Goal: Task Accomplishment & Management: Use online tool/utility

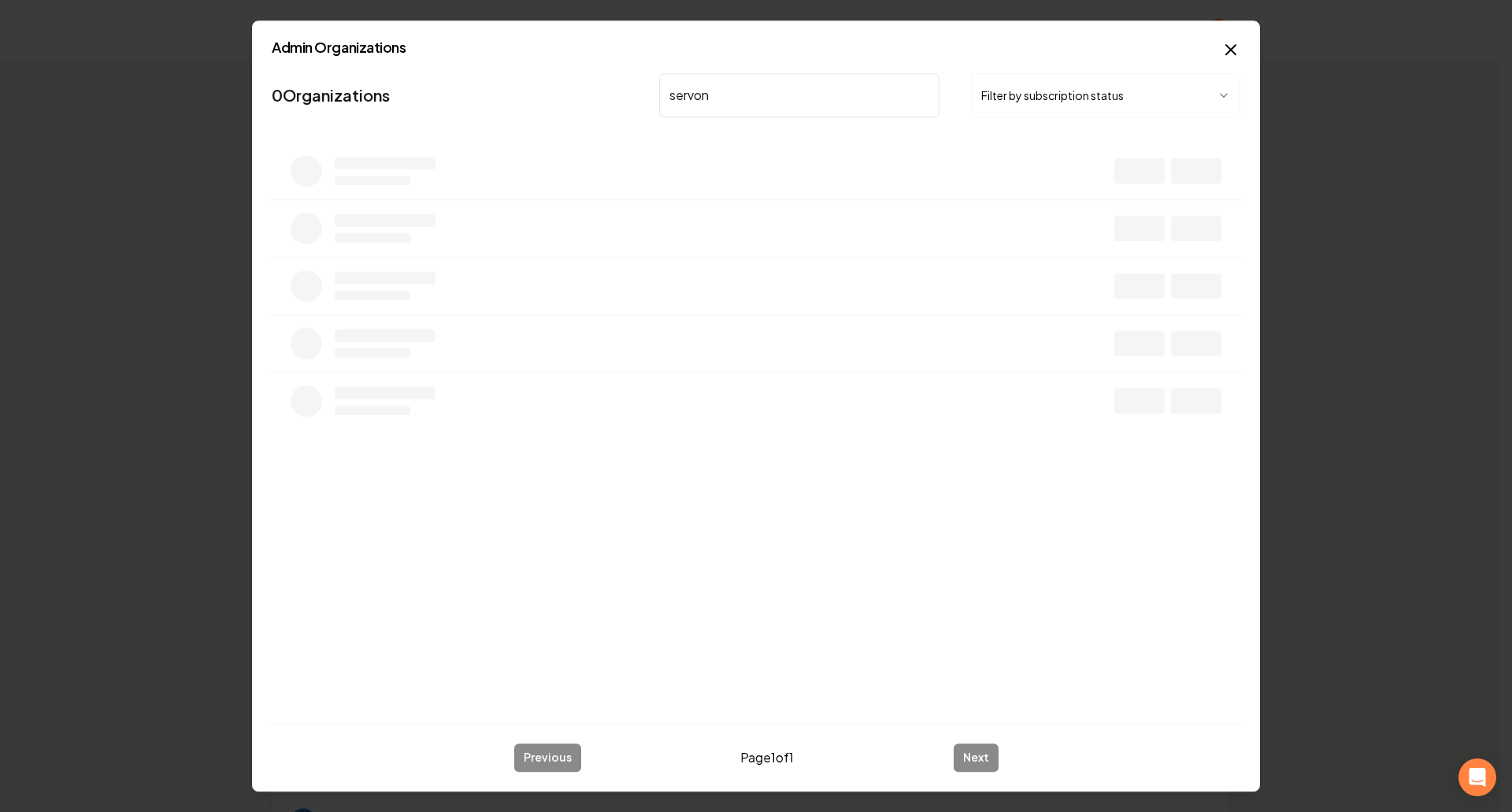
type input "servona"
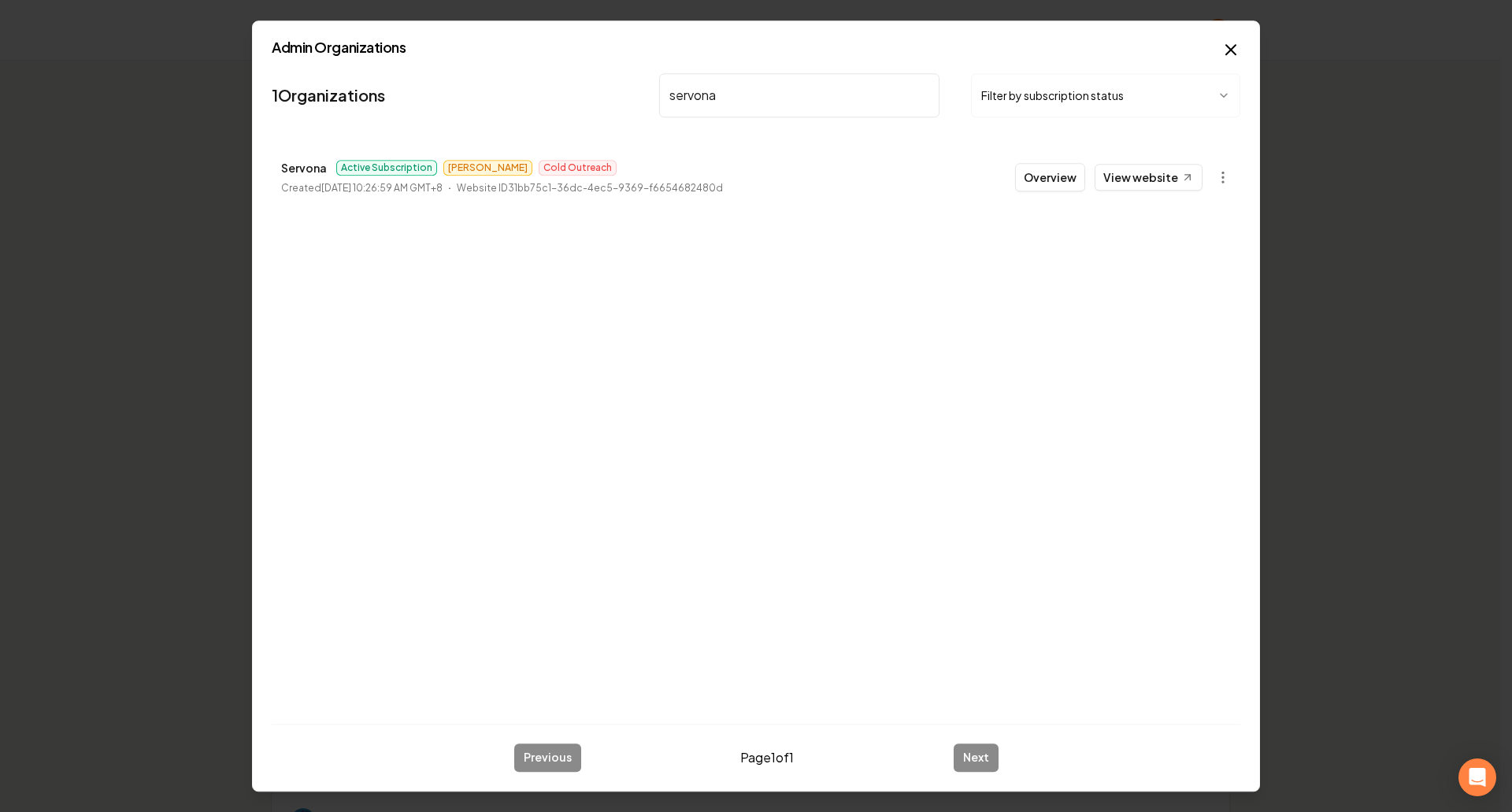
click at [1076, 178] on button "Overview" at bounding box center [1050, 177] width 70 height 28
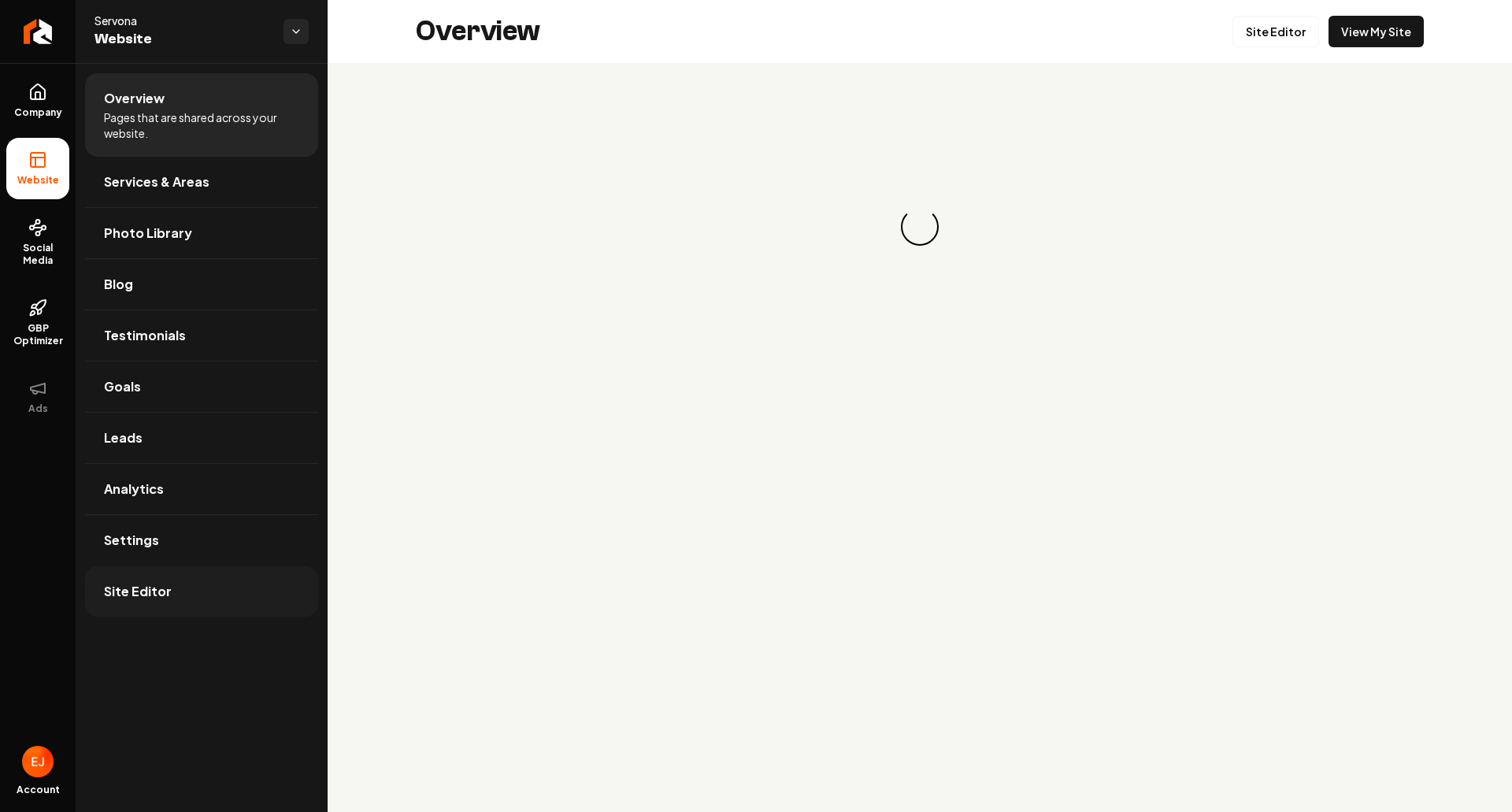
click at [145, 591] on span "Site Editor" at bounding box center [138, 591] width 68 height 19
